Goal: Book appointment/travel/reservation

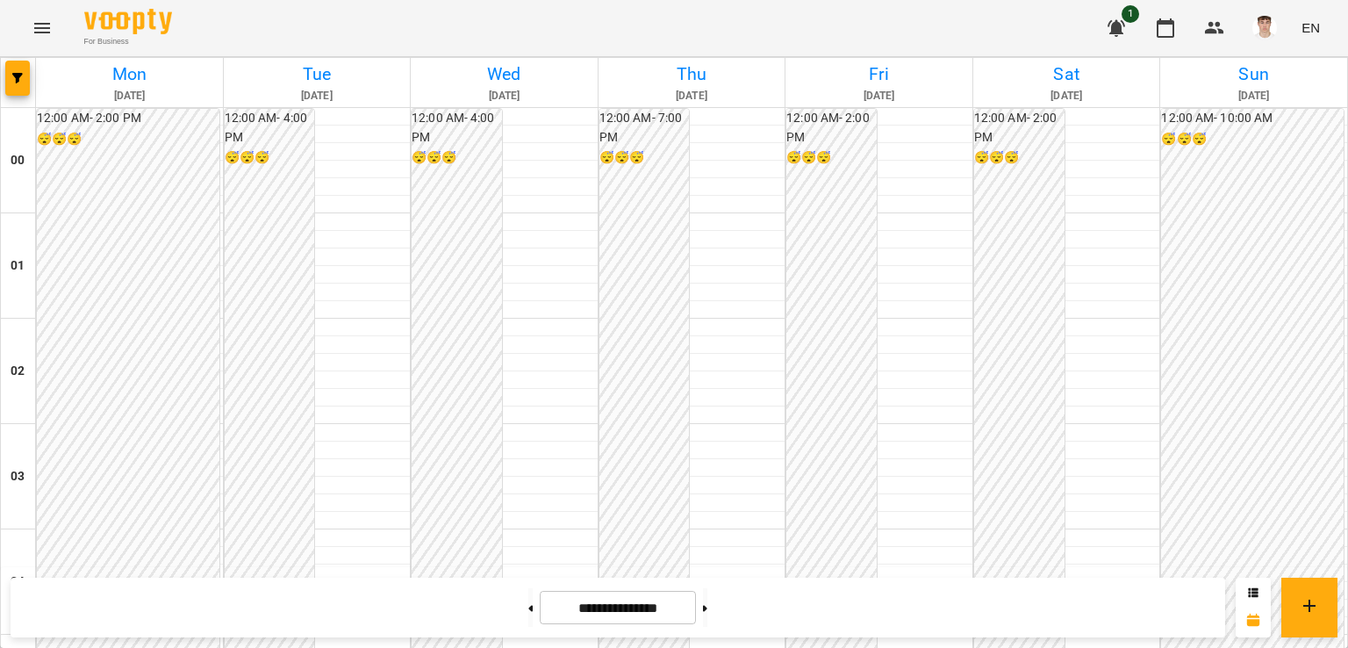
scroll to position [1804, 0]
click at [707, 601] on button at bounding box center [705, 607] width 4 height 39
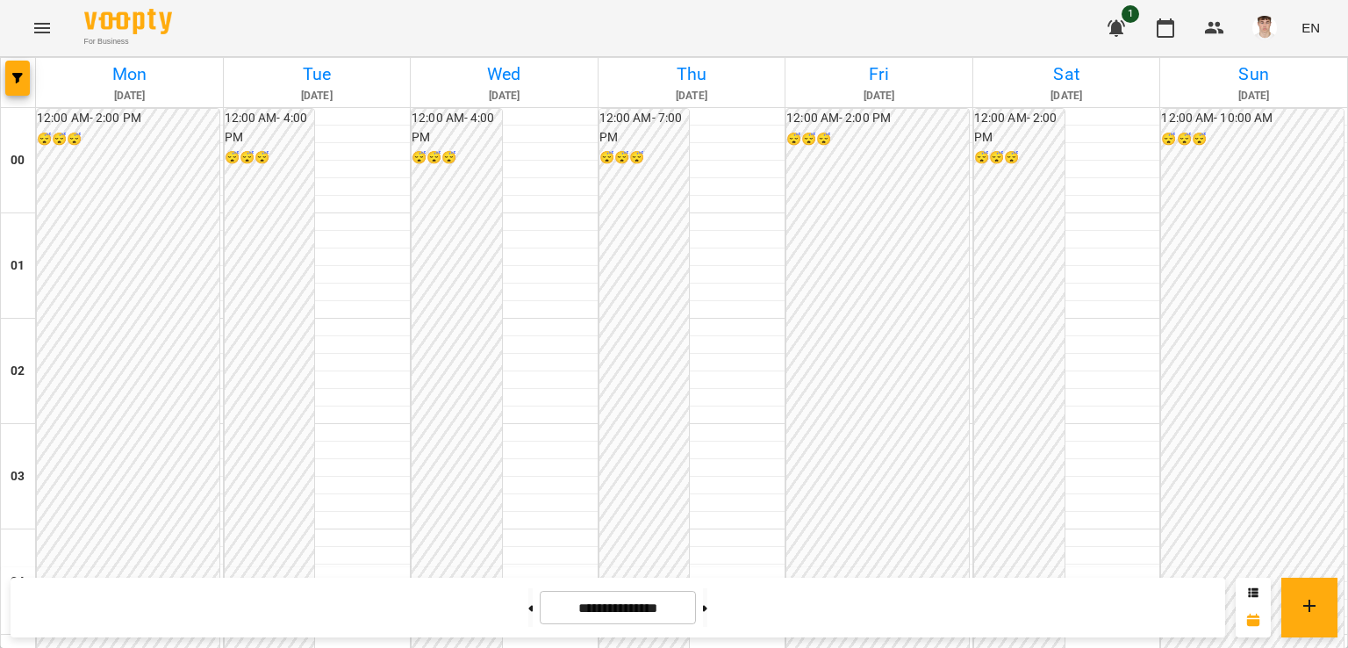
scroll to position [1628, 0]
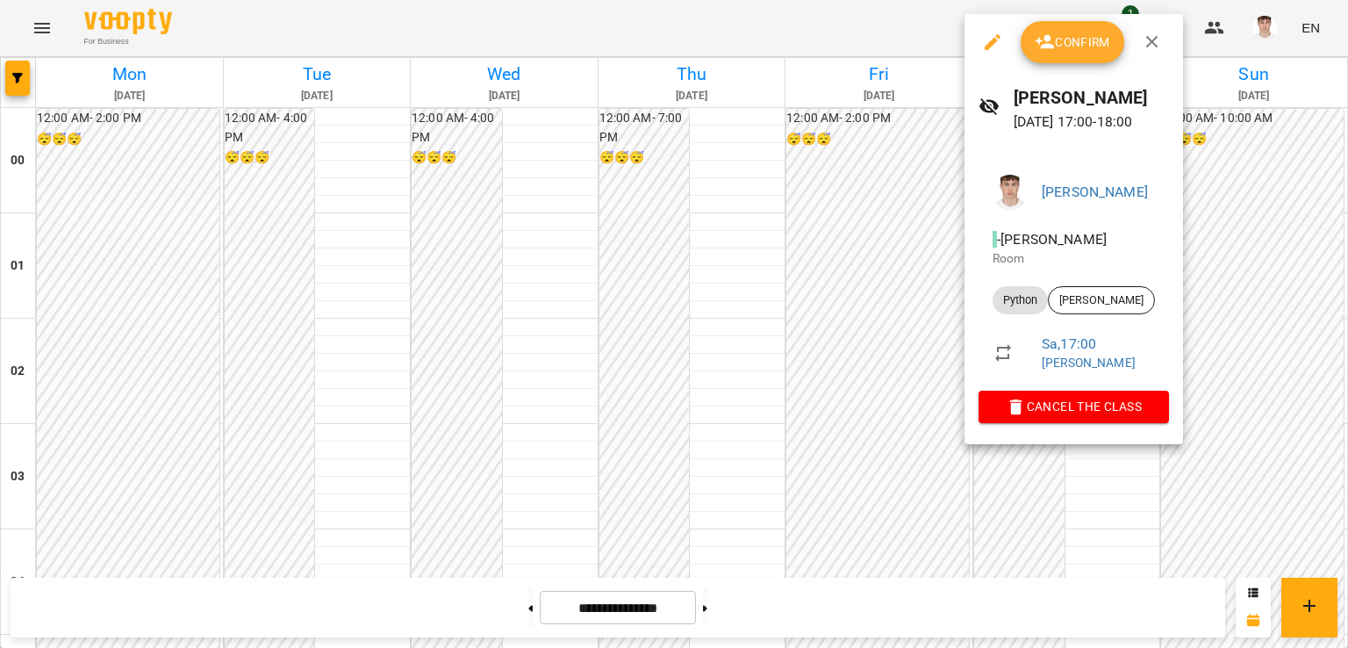
click at [845, 320] on div at bounding box center [674, 324] width 1348 height 648
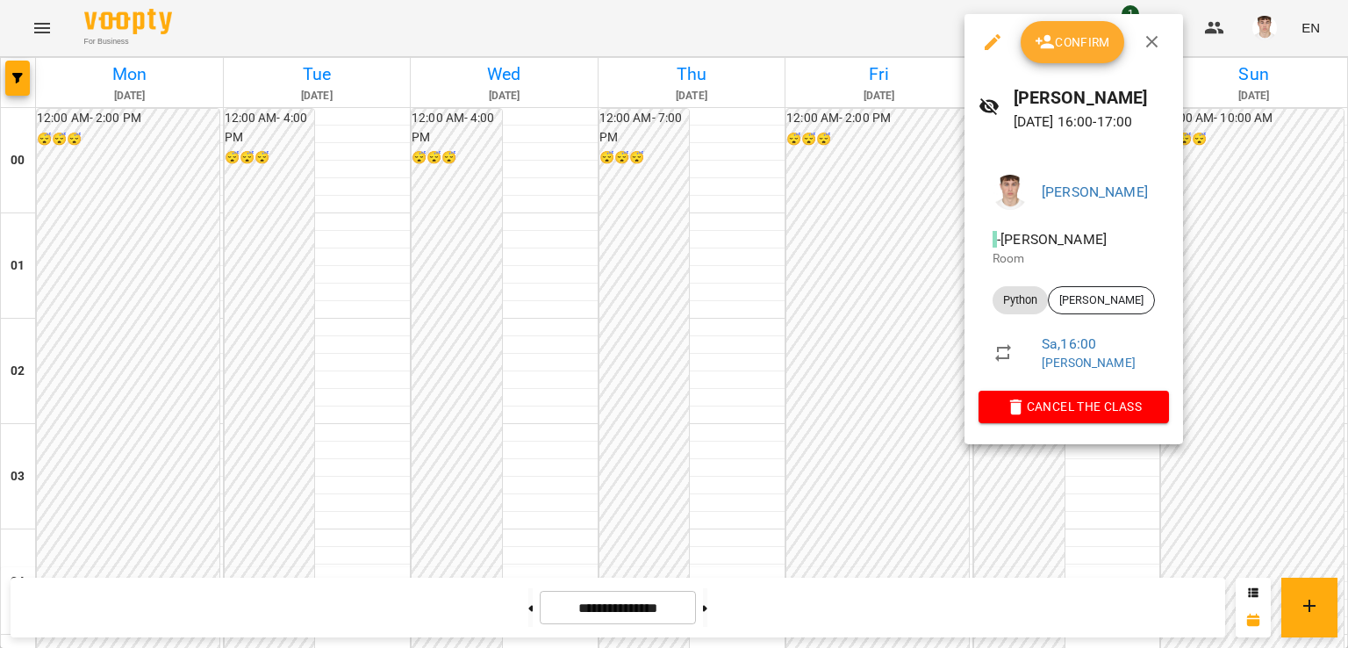
click at [814, 229] on div at bounding box center [674, 324] width 1348 height 648
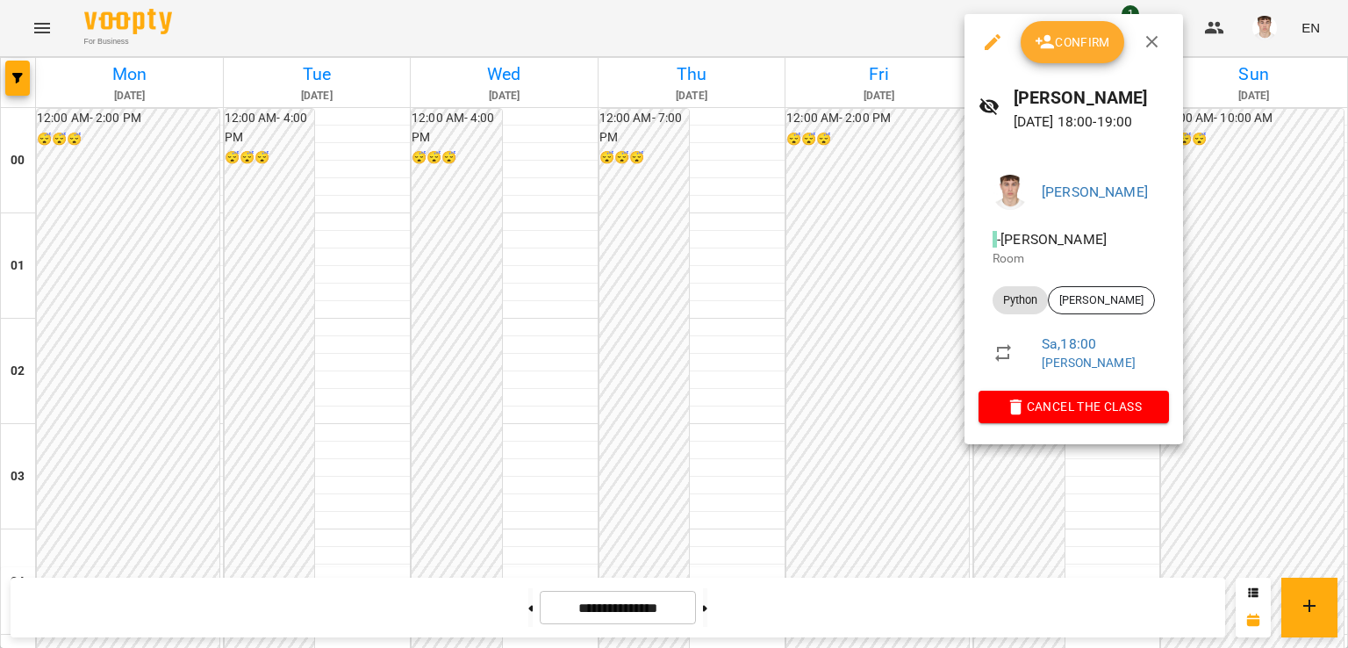
click at [793, 303] on div at bounding box center [674, 324] width 1348 height 648
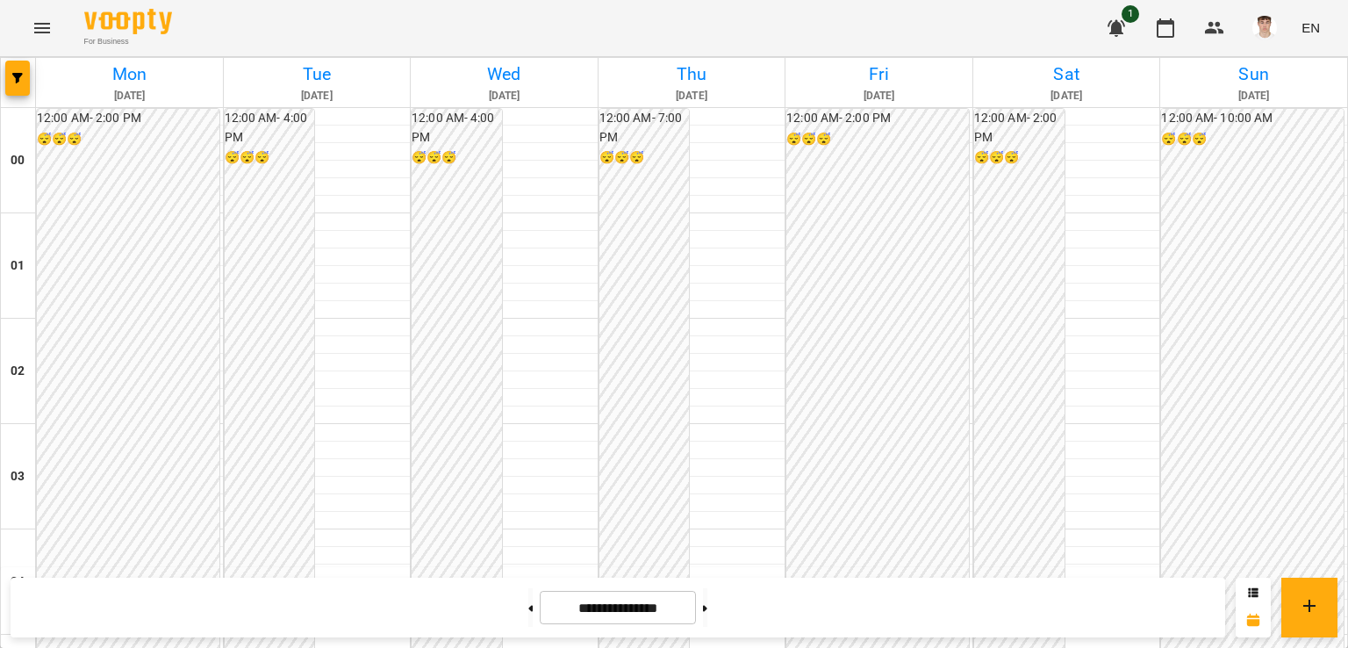
scroll to position [1540, 0]
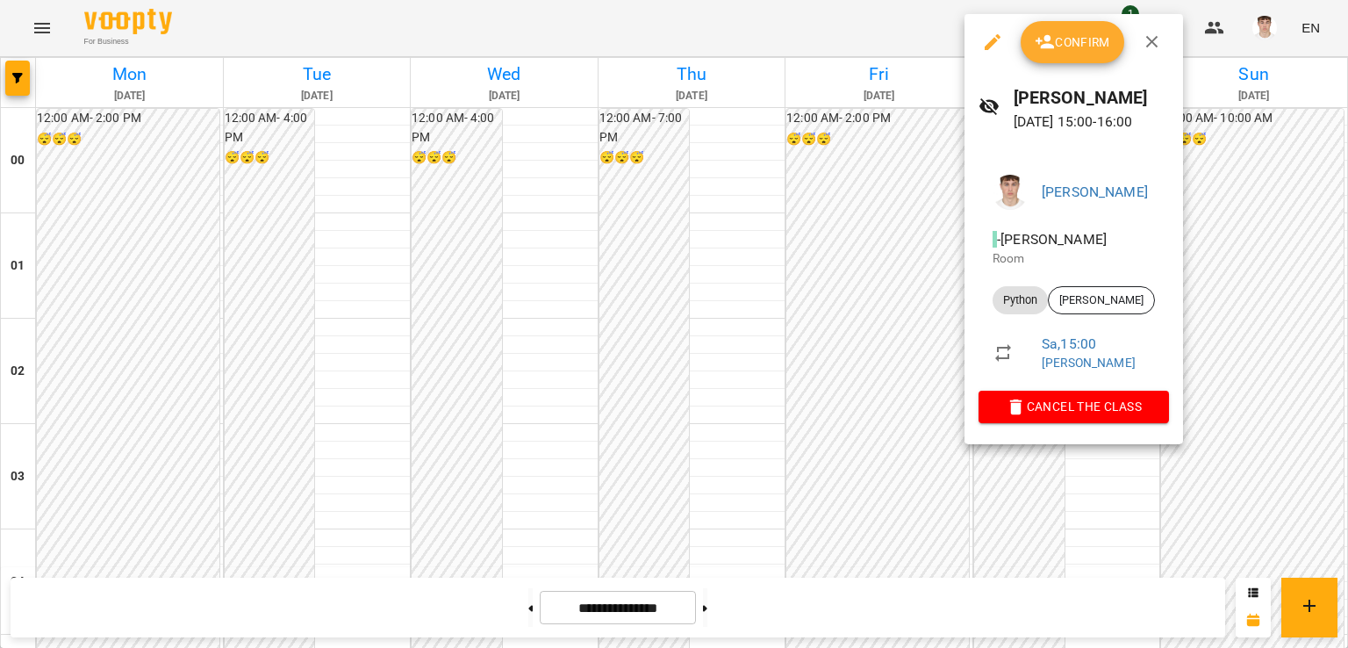
click at [836, 221] on div at bounding box center [674, 324] width 1348 height 648
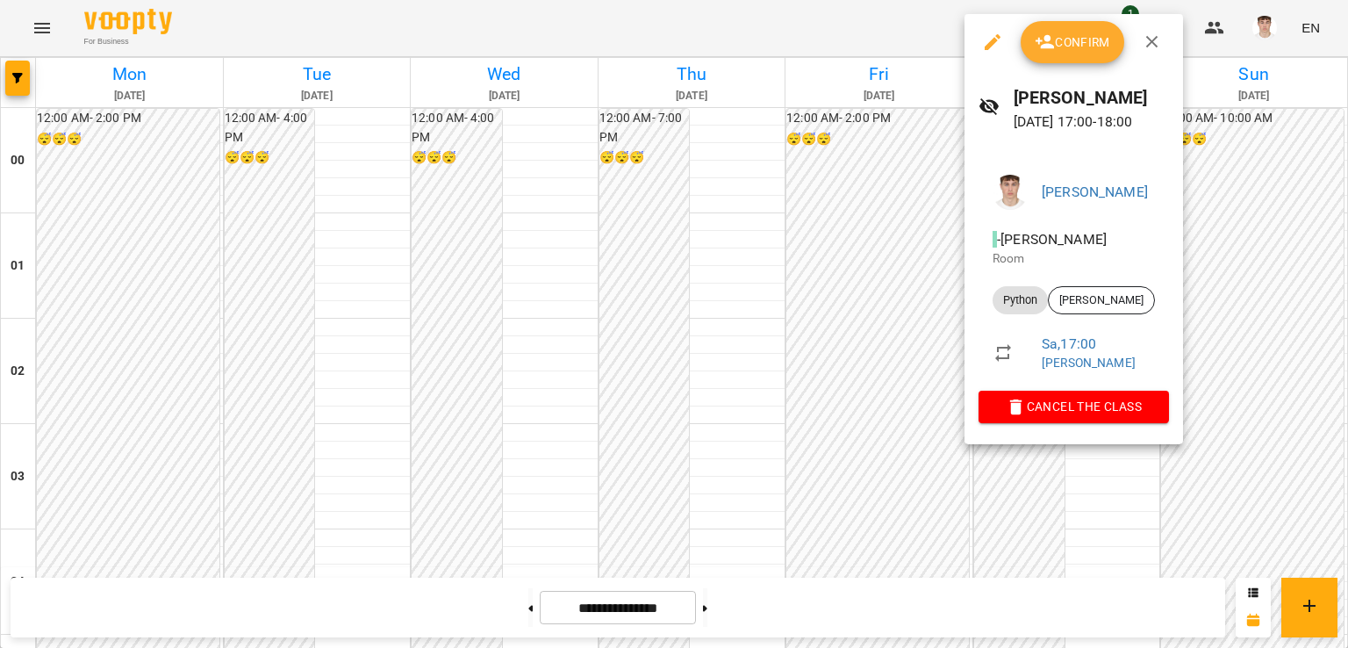
click at [830, 356] on div at bounding box center [674, 324] width 1348 height 648
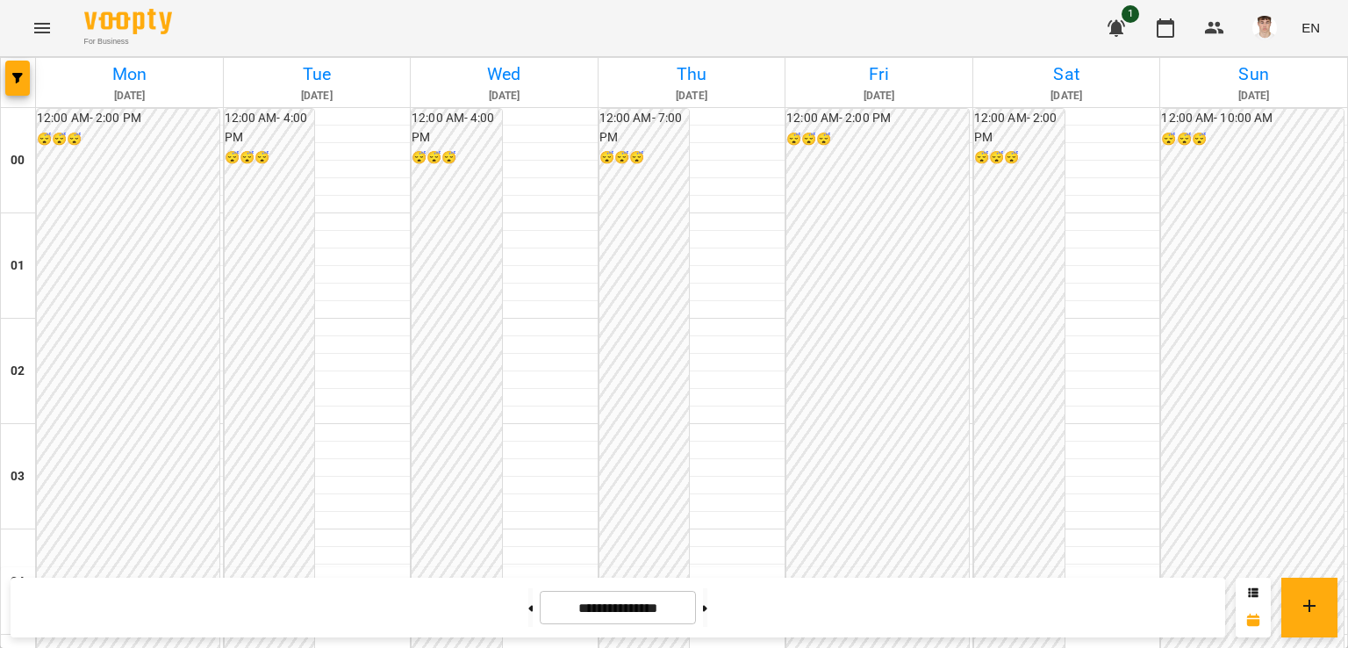
scroll to position [1365, 0]
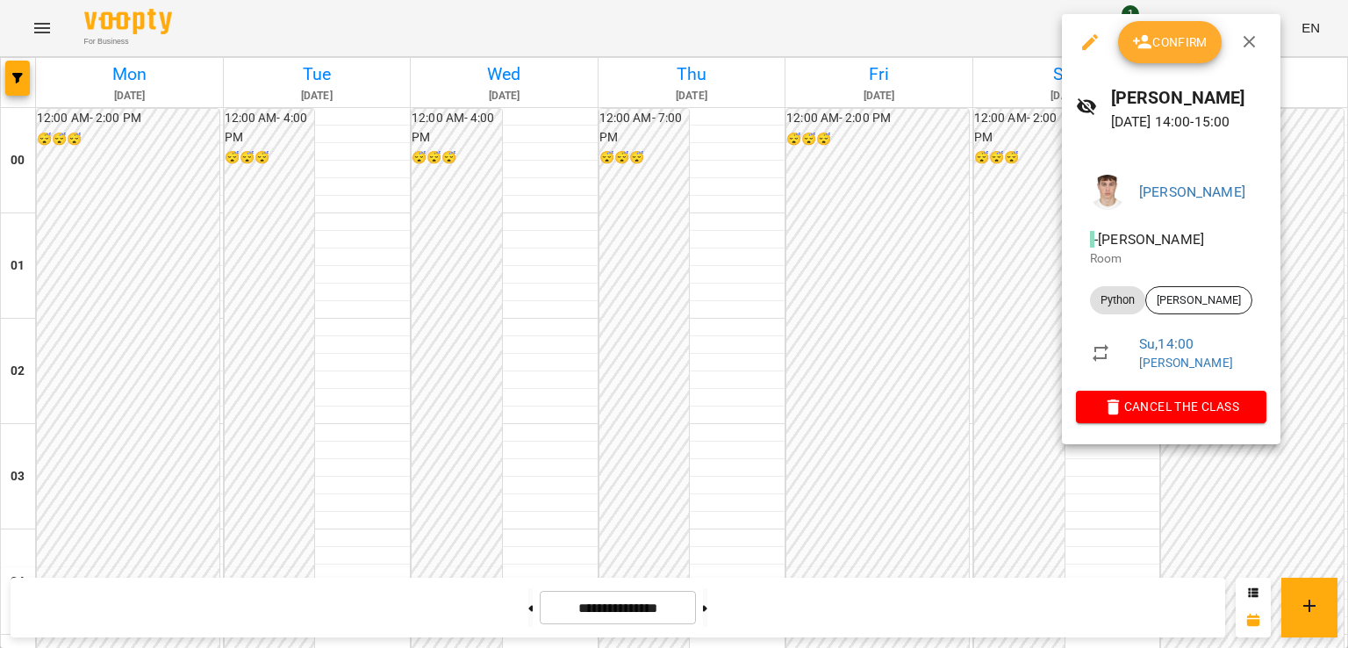
click at [915, 268] on div at bounding box center [674, 324] width 1348 height 648
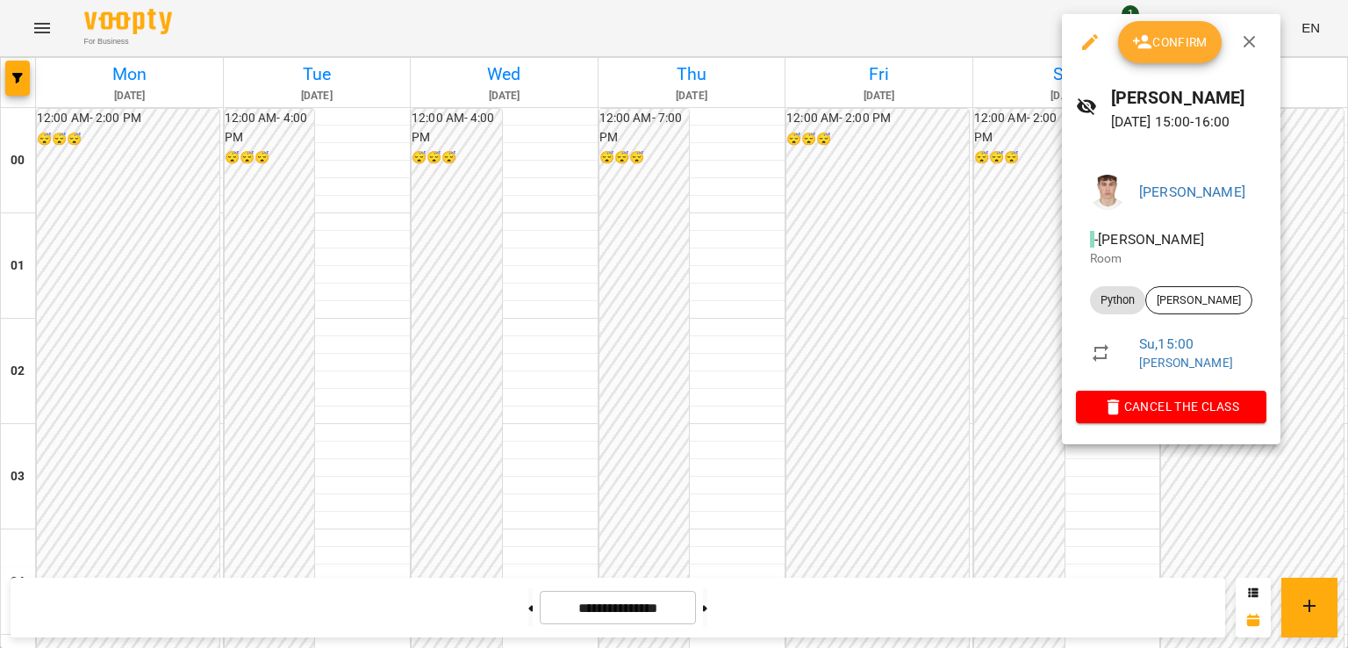
drag, startPoint x: 847, startPoint y: 317, endPoint x: 857, endPoint y: 321, distance: 10.6
click at [847, 317] on div at bounding box center [674, 324] width 1348 height 648
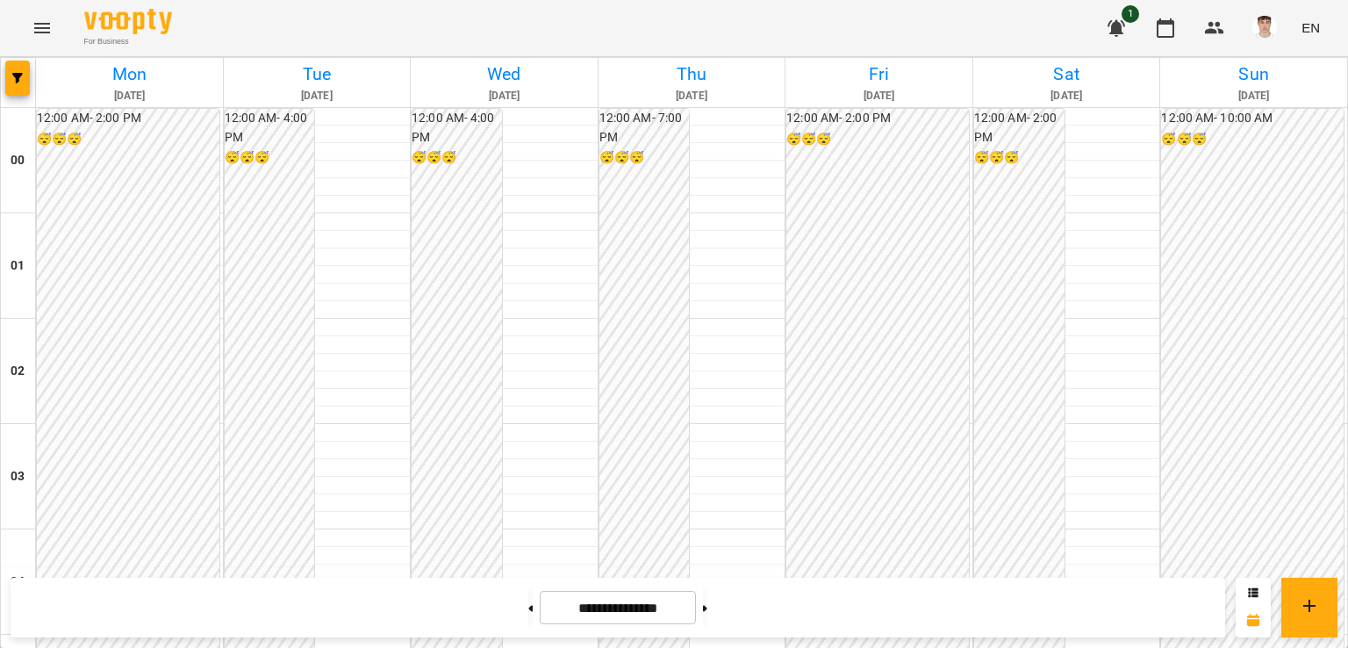
scroll to position [1540, 0]
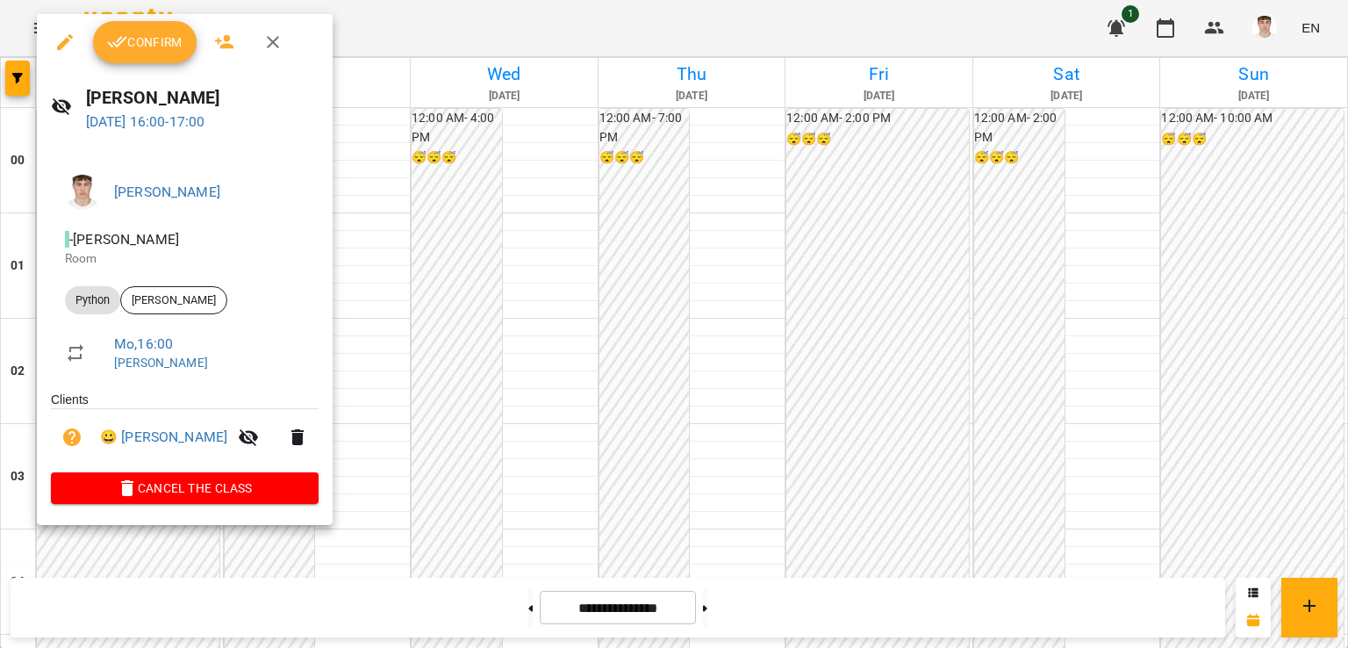
click at [593, 293] on div at bounding box center [674, 324] width 1348 height 648
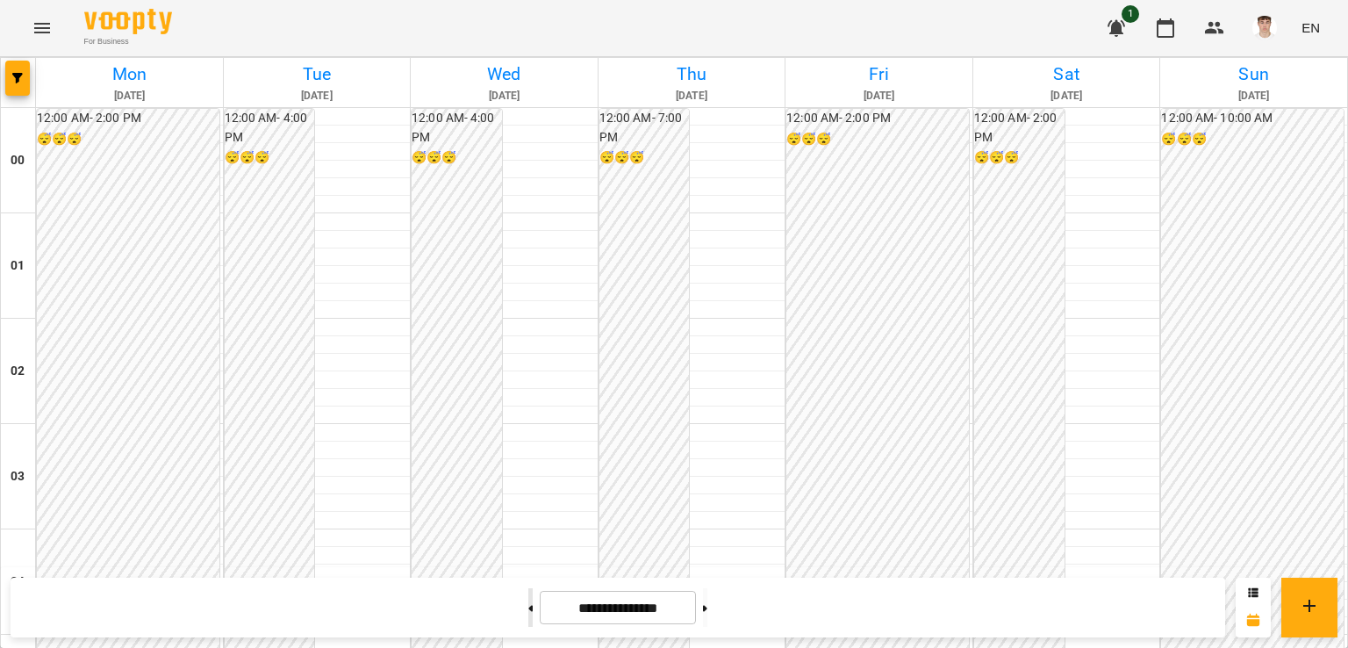
click at [528, 606] on button at bounding box center [530, 607] width 4 height 39
type input "**********"
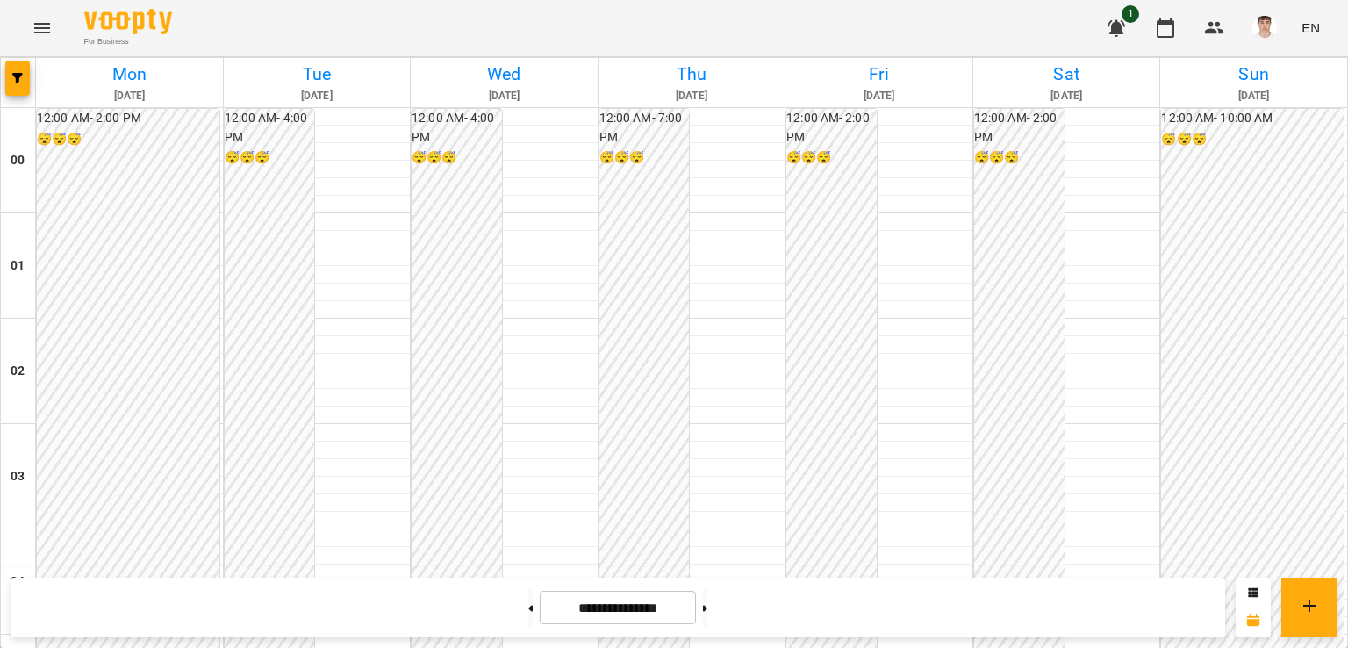
scroll to position [1716, 0]
